Goal: Task Accomplishment & Management: Manage account settings

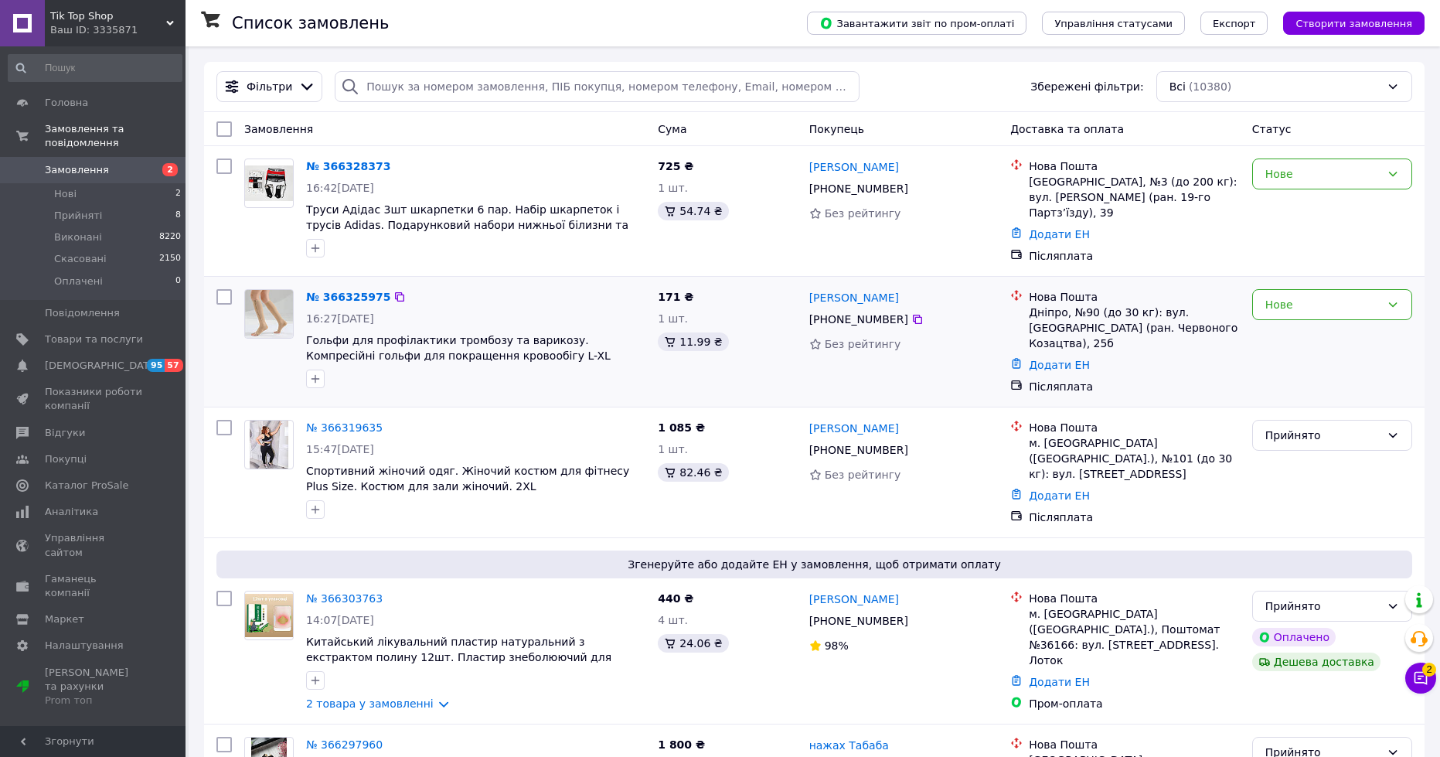
click at [220, 296] on input "checkbox" at bounding box center [223, 296] width 15 height 15
checkbox input "true"
click at [223, 166] on input "checkbox" at bounding box center [223, 165] width 15 height 15
checkbox input "true"
click at [291, 132] on span "Дії для 2 замовлень" at bounding box center [289, 128] width 105 height 15
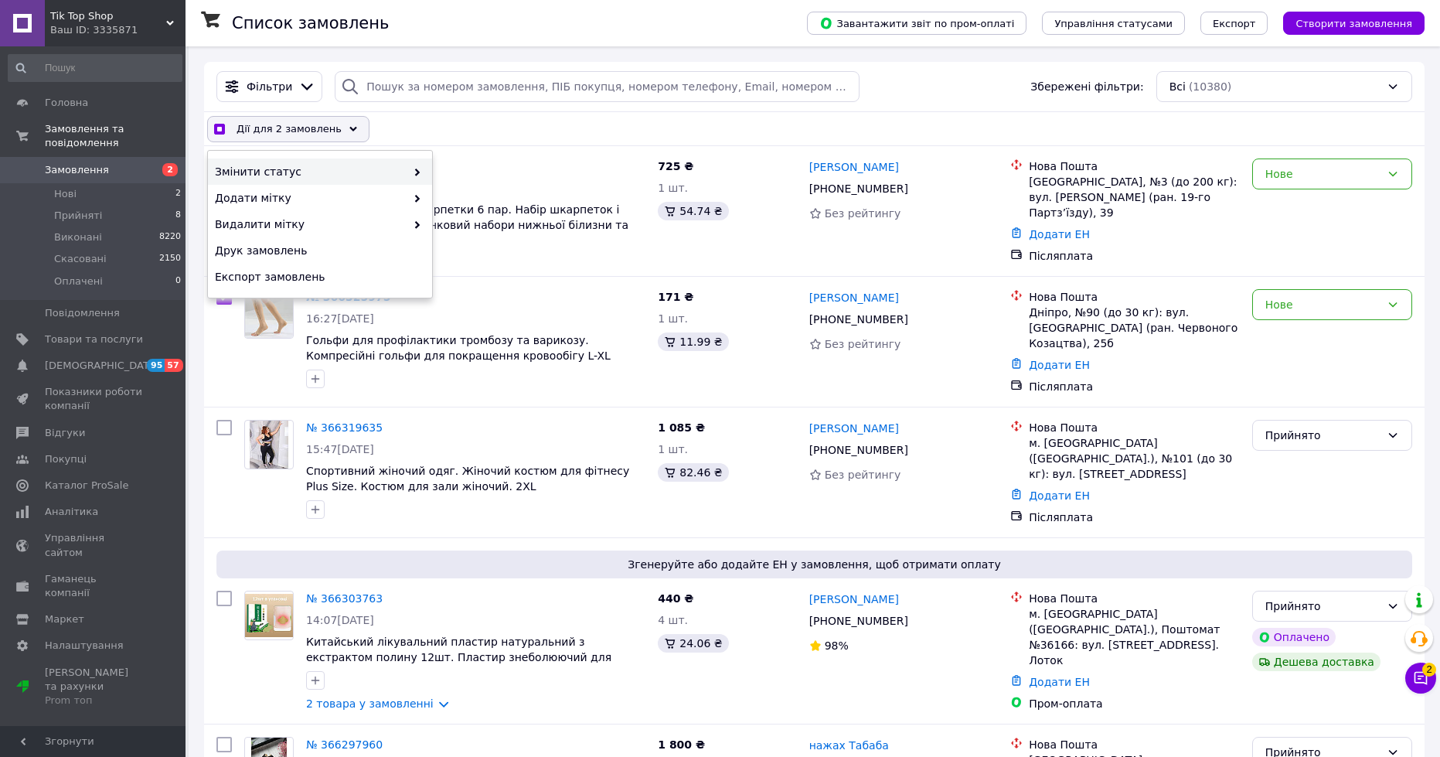
click at [407, 170] on span at bounding box center [413, 171] width 15 height 15
checkbox input "true"
click at [463, 170] on div "Прийнято" at bounding box center [544, 171] width 224 height 26
checkbox input "false"
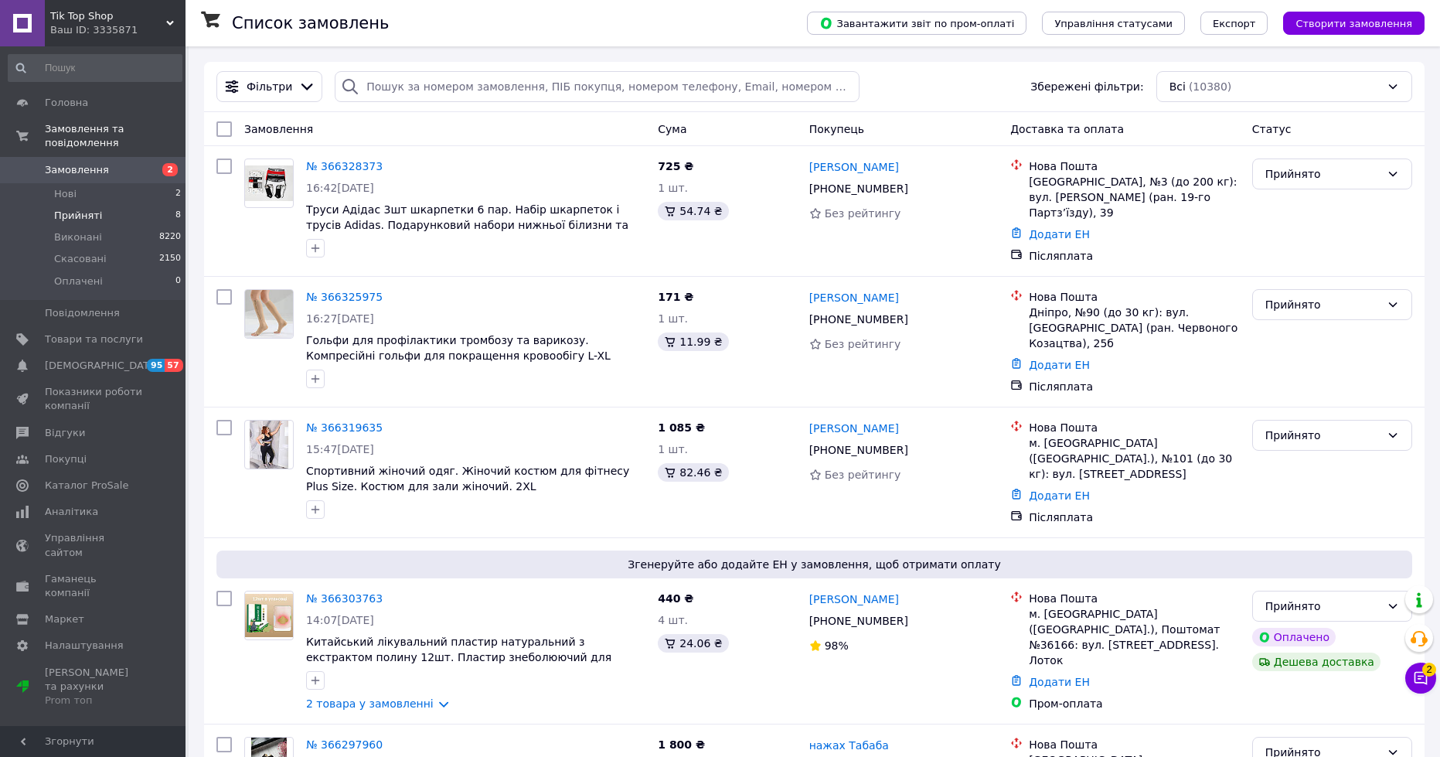
click at [82, 209] on span "Прийняті" at bounding box center [78, 216] width 48 height 14
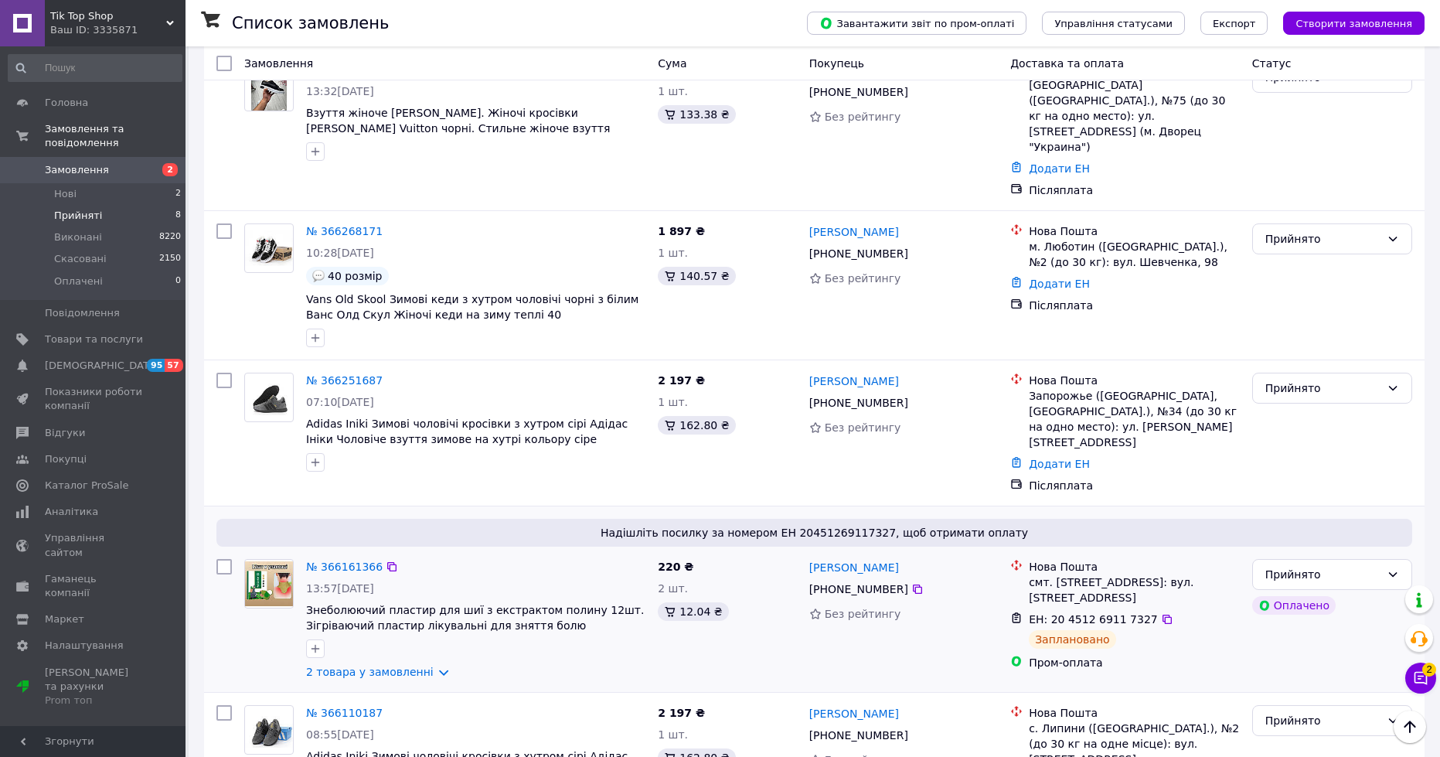
scroll to position [625, 0]
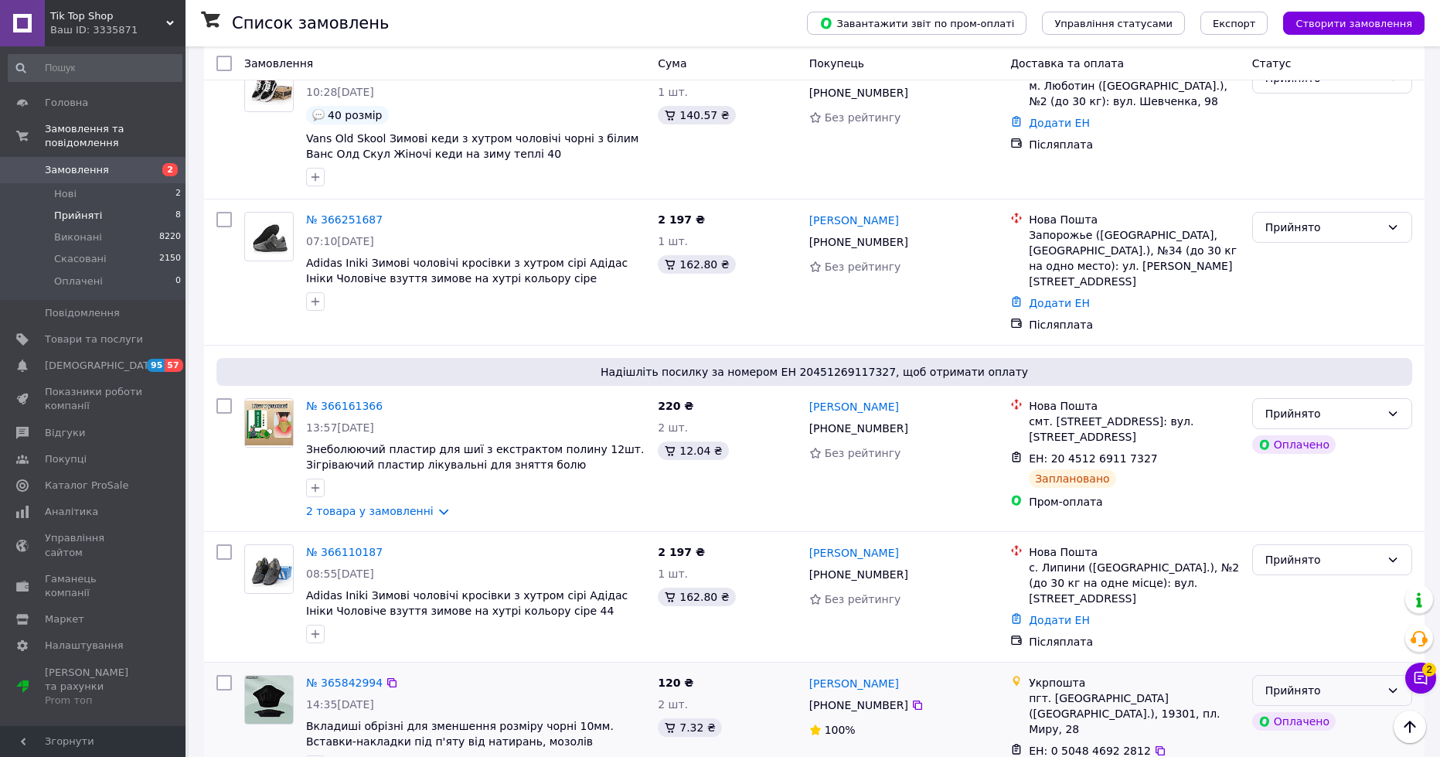
click at [1314, 675] on div "Прийнято" at bounding box center [1332, 690] width 160 height 31
click at [1316, 663] on li "Виконано" at bounding box center [1332, 666] width 158 height 28
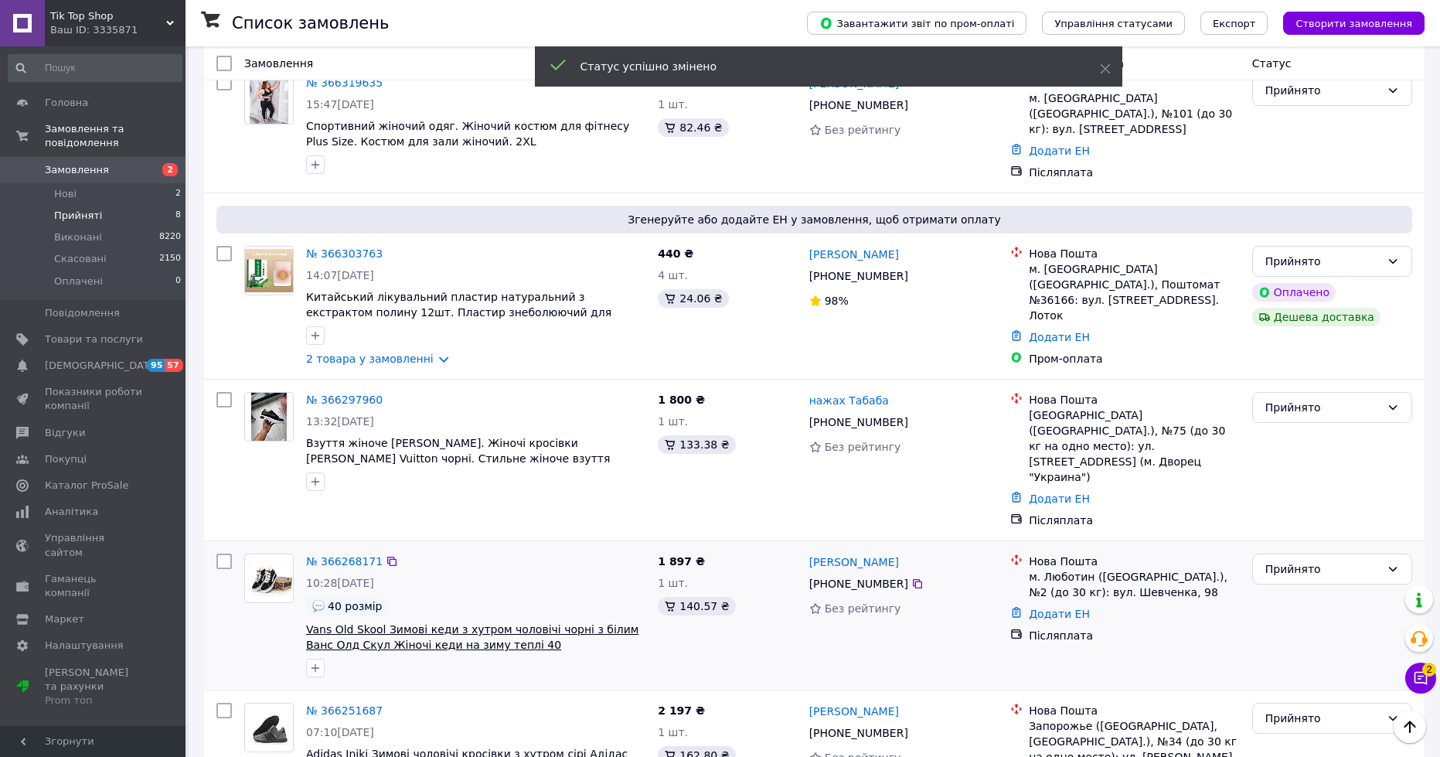
scroll to position [0, 0]
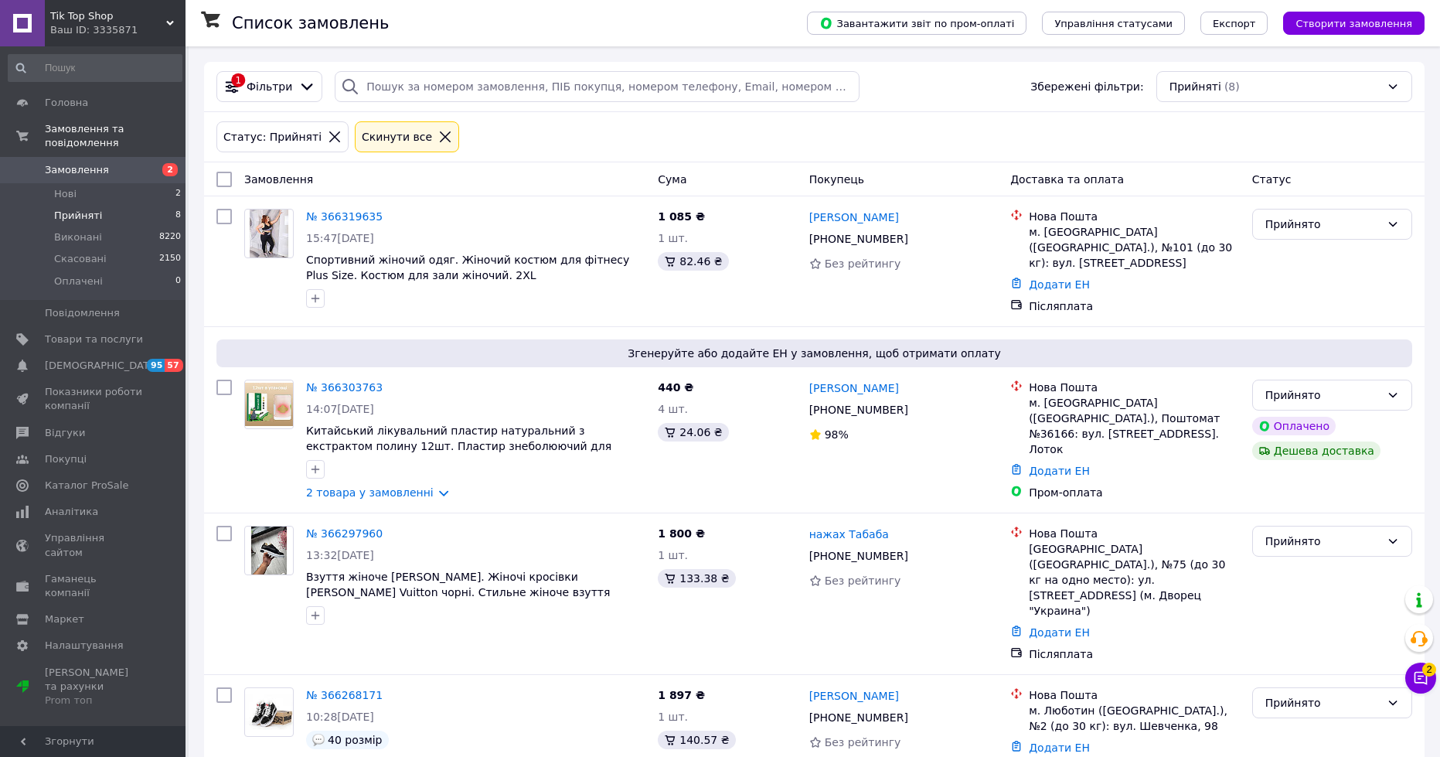
drag, startPoint x: 118, startPoint y: 129, endPoint x: 217, endPoint y: 72, distance: 114.3
